Goal: Navigation & Orientation: Go to known website

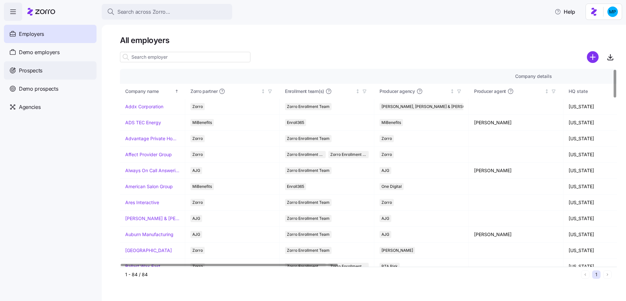
click at [49, 67] on div "Prospects" at bounding box center [50, 70] width 93 height 18
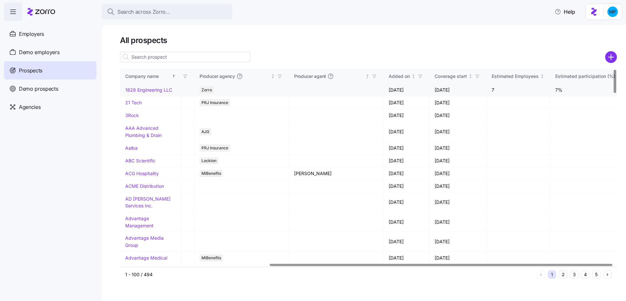
scroll to position [0, 216]
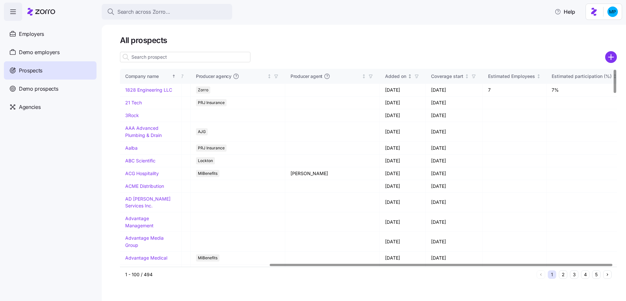
click at [413, 77] on span "button" at bounding box center [416, 76] width 7 height 7
click at [394, 76] on div "Added on" at bounding box center [395, 76] width 21 height 7
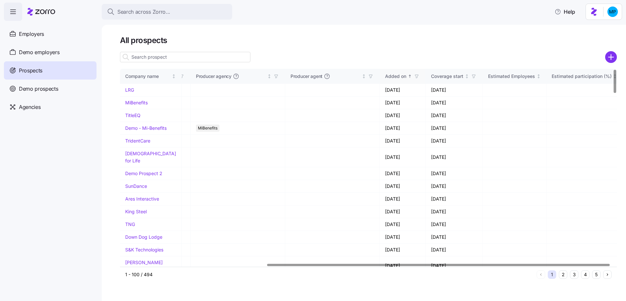
scroll to position [0, 212]
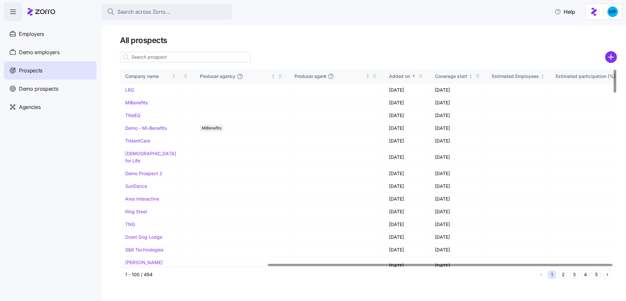
click at [401, 76] on div "Added on" at bounding box center [399, 76] width 21 height 7
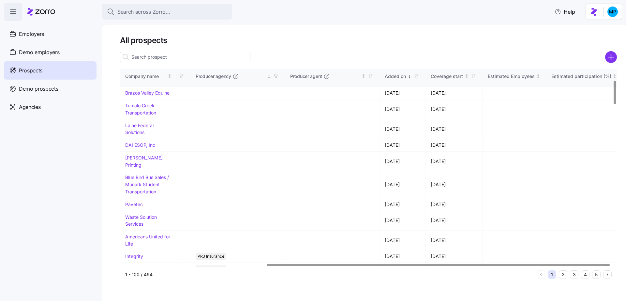
scroll to position [95, 212]
click at [149, 221] on link "Waste Solution Services" at bounding box center [141, 220] width 32 height 13
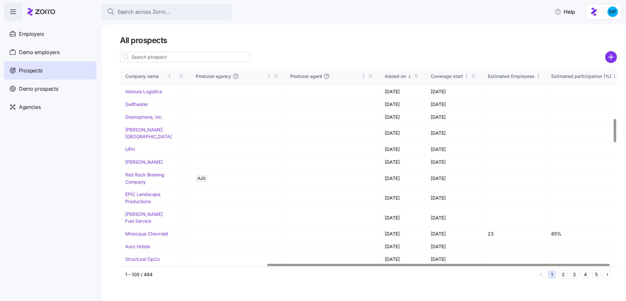
scroll to position [435, 212]
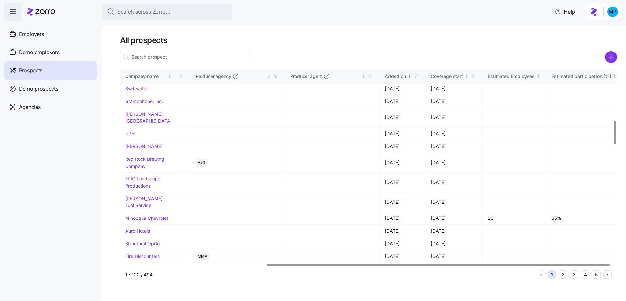
click at [190, 55] on input at bounding box center [185, 57] width 130 height 10
type input "f"
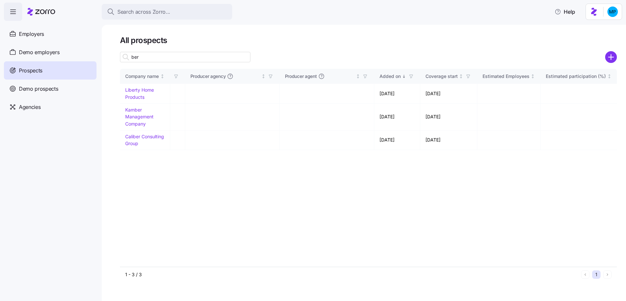
scroll to position [0, 205]
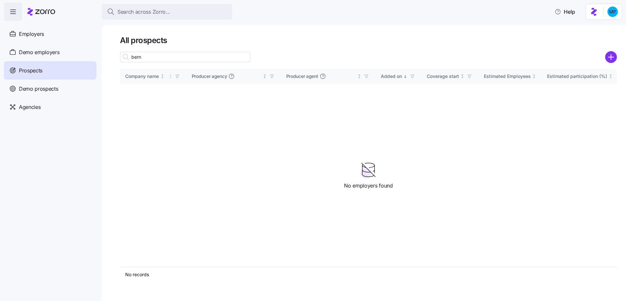
type input "berni"
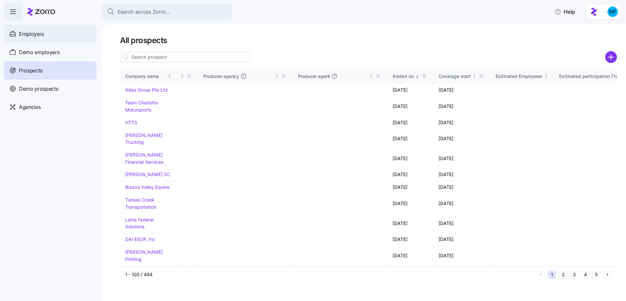
click at [37, 35] on span "Employers" at bounding box center [31, 34] width 25 height 8
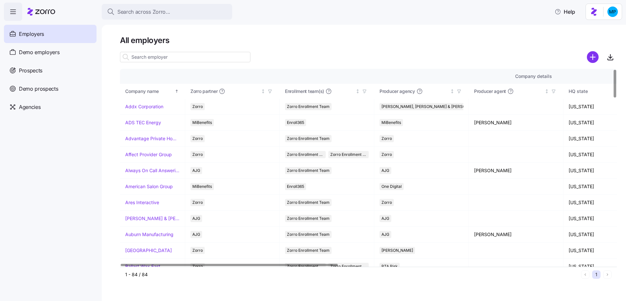
click at [183, 58] on input at bounding box center [185, 57] width 130 height 10
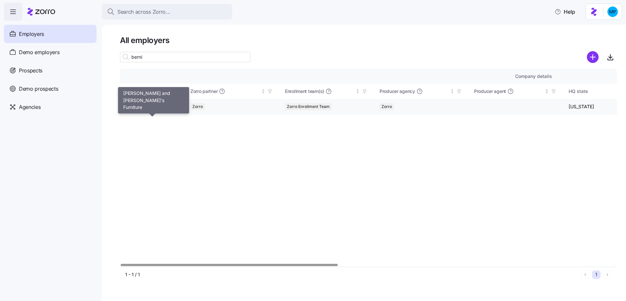
type input "berni"
click at [156, 109] on link "[PERSON_NAME] and [PERSON_NAME]'s Furniture" at bounding box center [152, 106] width 54 height 7
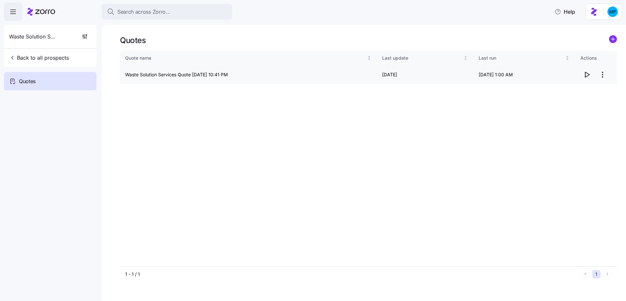
click at [586, 72] on icon "button" at bounding box center [587, 75] width 8 height 8
click at [586, 78] on icon "button" at bounding box center [587, 75] width 8 height 8
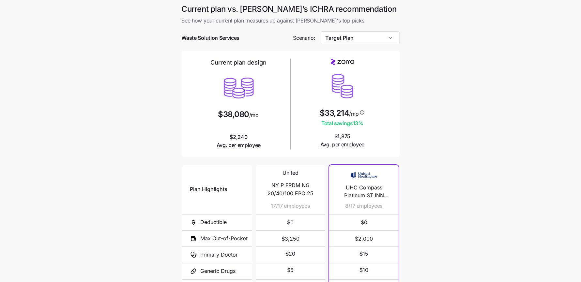
click at [435, 110] on main "Current plan vs. Zorro’s ICHRA recommendation See how your current plan measure…" at bounding box center [290, 178] width 581 height 356
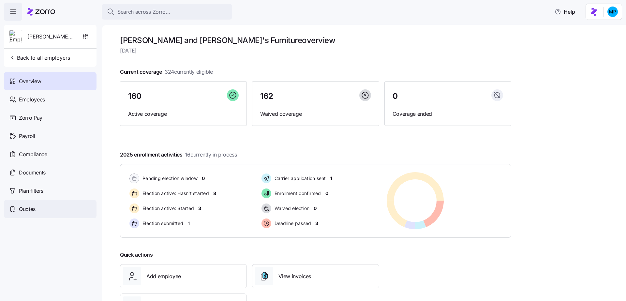
click at [41, 202] on div "Quotes" at bounding box center [50, 209] width 93 height 18
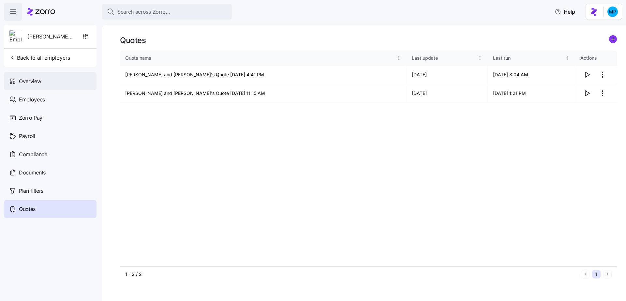
click at [44, 82] on div "Overview" at bounding box center [50, 81] width 93 height 18
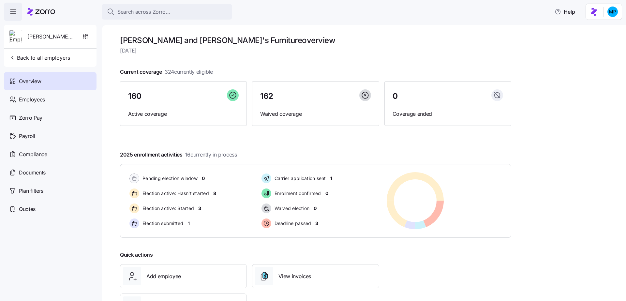
drag, startPoint x: 163, startPoint y: 73, endPoint x: 230, endPoint y: 72, distance: 66.2
click at [230, 72] on div "Current coverage 324 currently eligible 160 Active coverage 162 Waived coverage…" at bounding box center [315, 97] width 391 height 58
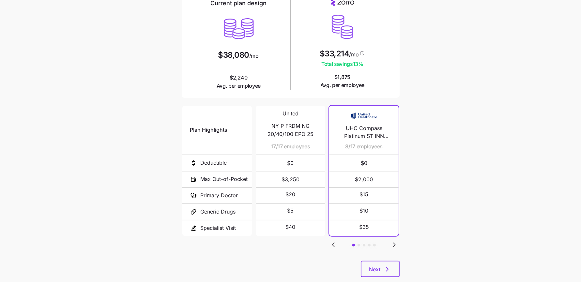
scroll to position [74, 0]
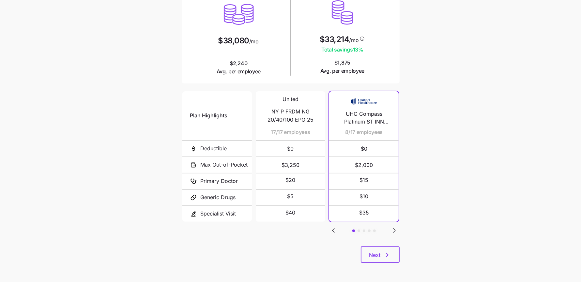
click at [392, 227] on icon "Go to next slide" at bounding box center [394, 231] width 8 height 8
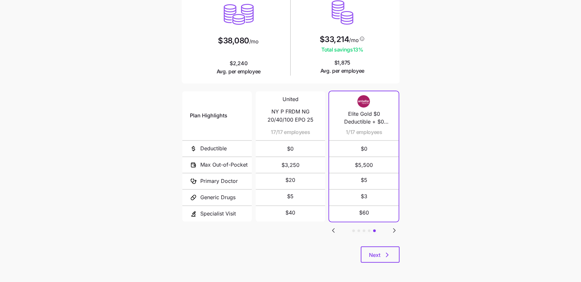
click at [392, 227] on icon "Go to next slide" at bounding box center [394, 231] width 8 height 8
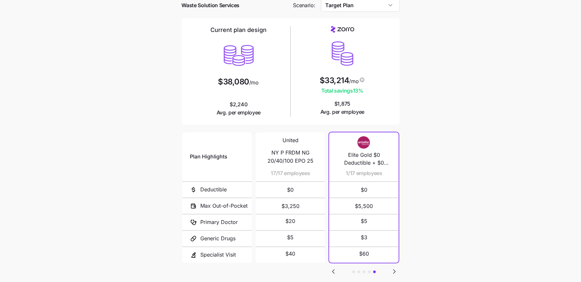
scroll to position [0, 0]
